Goal: Navigation & Orientation: Go to known website

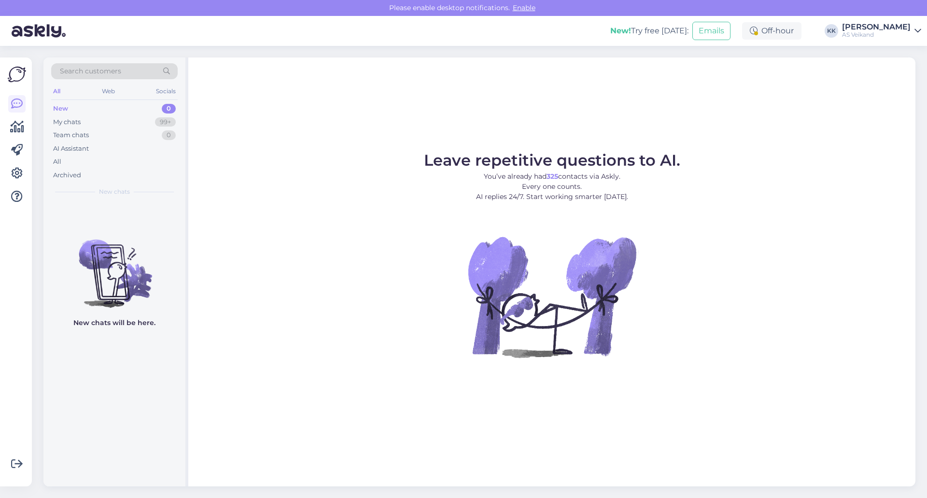
click at [896, 33] on div "AS Veikand" at bounding box center [876, 35] width 69 height 8
click at [853, 104] on div "Log out" at bounding box center [862, 98] width 118 height 17
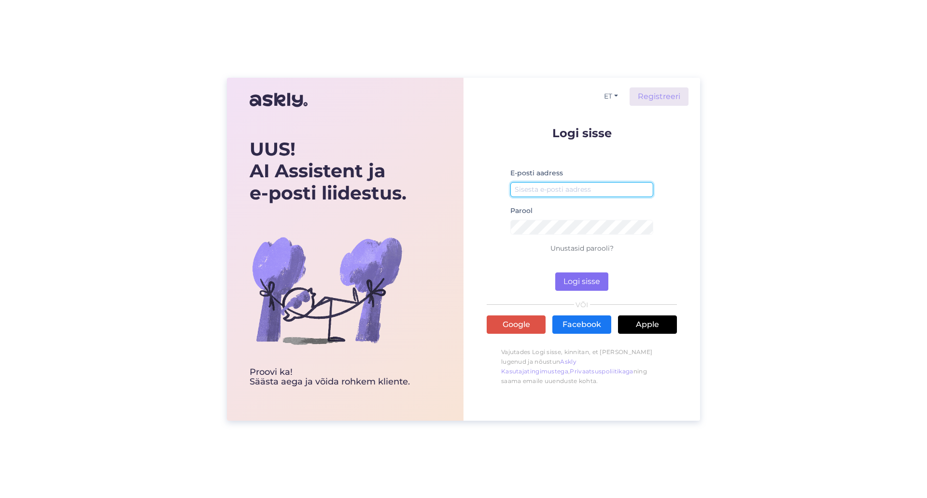
type input "[EMAIL_ADDRESS][DOMAIN_NAME]"
click at [587, 274] on button "Logi sisse" at bounding box center [581, 281] width 53 height 18
